Goal: Task Accomplishment & Management: Use online tool/utility

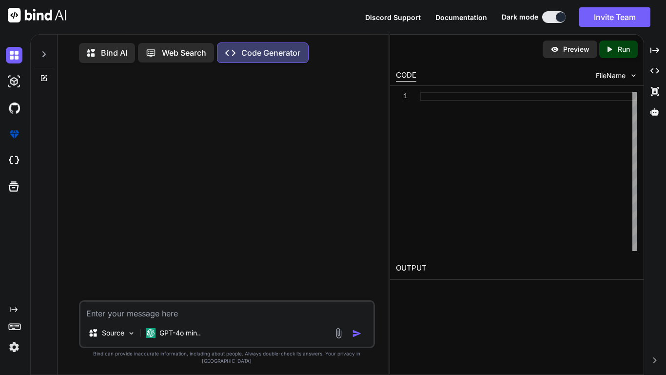
type textarea "x"
click at [108, 196] on div at bounding box center [228, 185] width 294 height 229
click at [147, 319] on textarea at bounding box center [226, 310] width 293 height 18
paste textarea "// This is how to add a new mod to the game. // Create a new Javascript file li…"
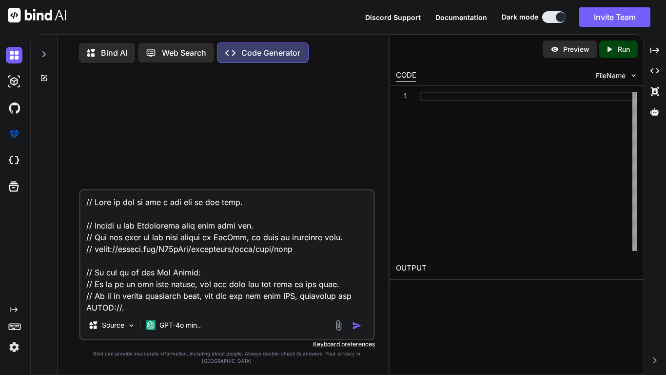
scroll to position [867, 0]
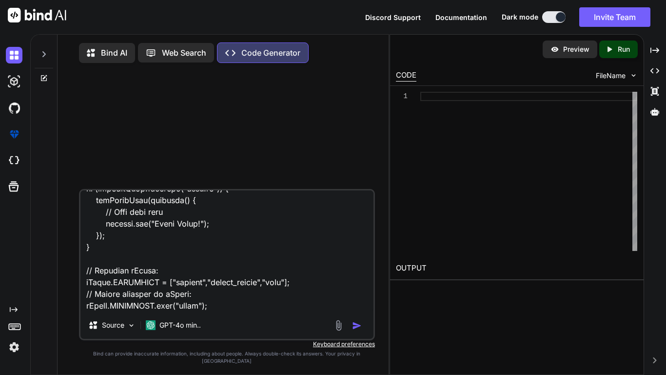
type textarea "// This is how to add a new mod to the game. // Create a new Javascript file li…"
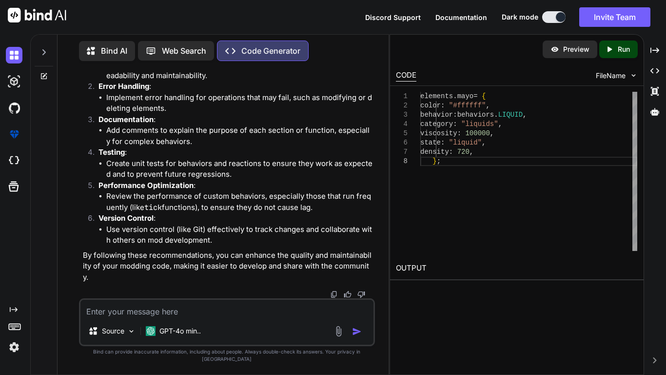
scroll to position [1445, 0]
click at [197, 317] on textarea at bounding box center [226, 308] width 293 height 18
type textarea "c"
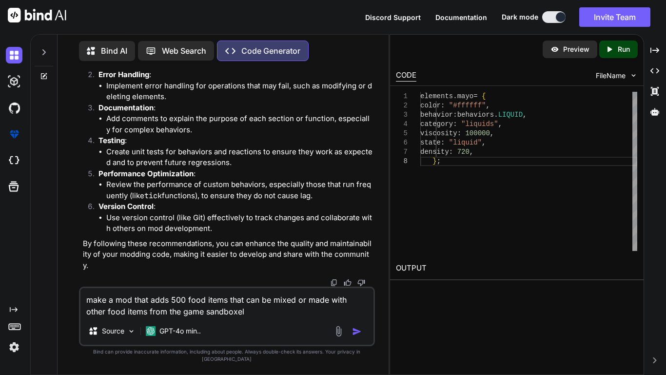
type textarea "make a mod that adds 500 food items that can be mixed or made with other food i…"
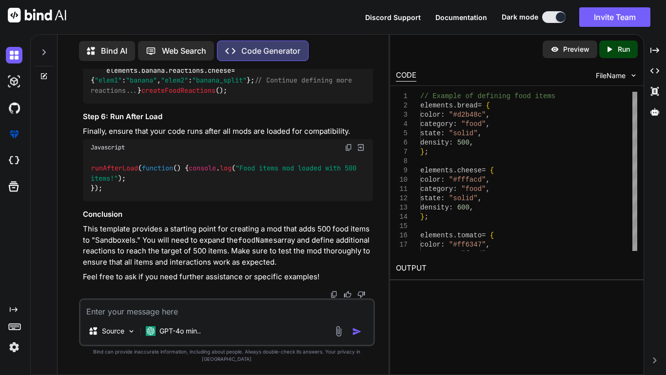
scroll to position [2805, 0]
click at [213, 317] on textarea at bounding box center [226, 308] width 293 height 18
type textarea "one code"
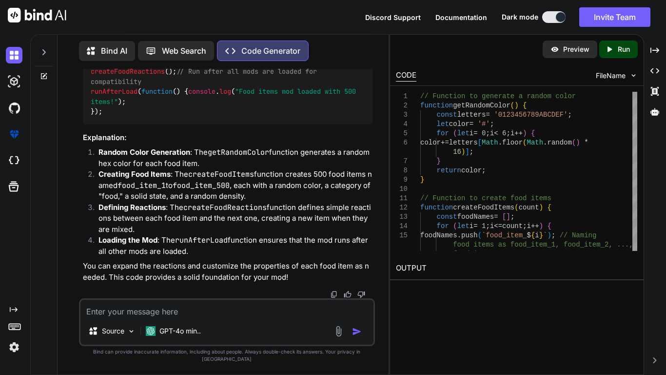
scroll to position [3222, 0]
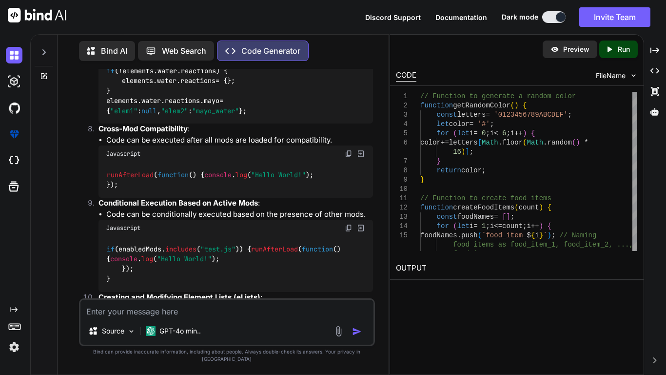
scroll to position [927, 0]
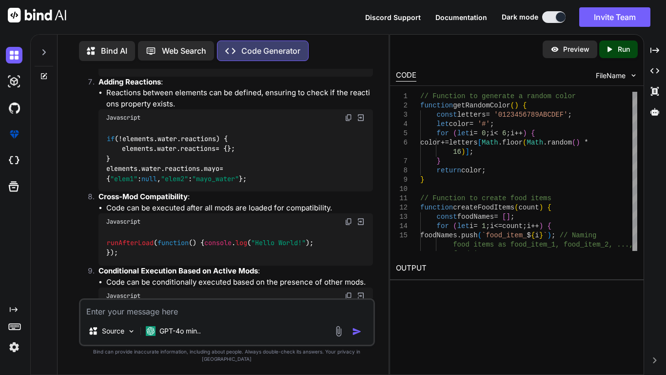
click at [171, 317] on textarea at bounding box center [226, 308] width 293 height 18
type textarea "no you make them all"
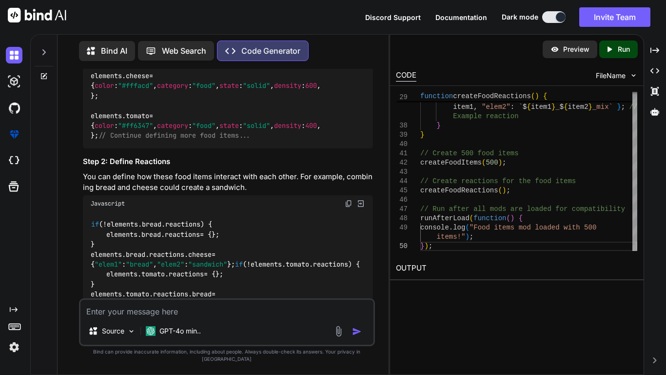
scroll to position [1675, 0]
